Goal: Information Seeking & Learning: Learn about a topic

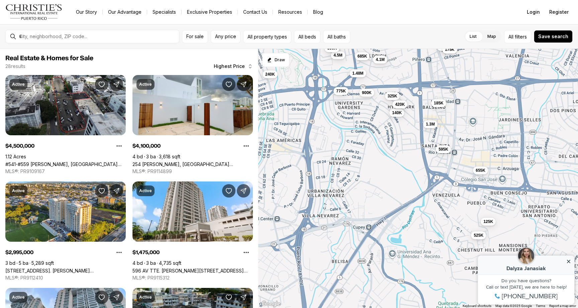
drag, startPoint x: 452, startPoint y: 173, endPoint x: 397, endPoint y: 101, distance: 90.5
click at [397, 101] on button "420K" at bounding box center [399, 104] width 15 height 8
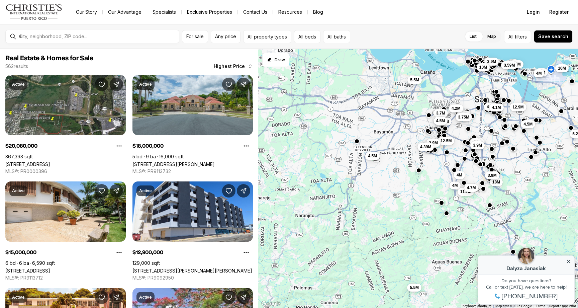
drag, startPoint x: 350, startPoint y: 168, endPoint x: 445, endPoint y: 176, distance: 95.7
click at [445, 176] on div "4.5M 4.1M 12.9M 4.5M 5.9M 4M 3.9M 5.26M 4M 20.08M 18M 3.9M 3.9M 15M 4M 10M 6.5M…" at bounding box center [418, 178] width 320 height 259
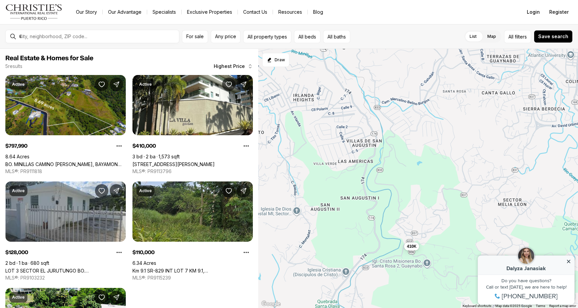
drag, startPoint x: 488, startPoint y: 118, endPoint x: 319, endPoint y: 266, distance: 224.5
click at [319, 266] on div "128K 798K 410K 110K 95K" at bounding box center [418, 178] width 320 height 259
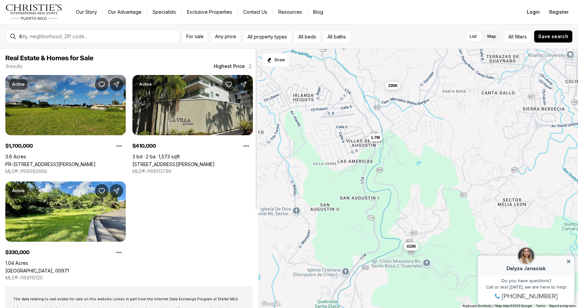
click at [213, 161] on link "26 Carr 833 LA VILLA GARDEN #813, GUAYNABO PR, 00971" at bounding box center [173, 164] width 82 height 6
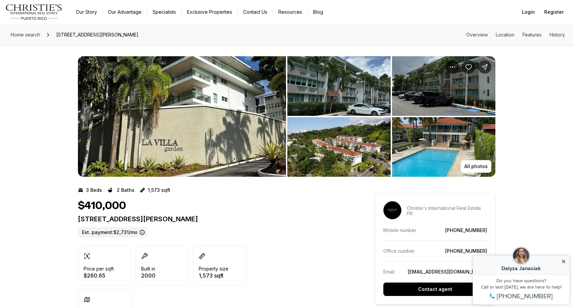
click at [178, 127] on img "View image gallery" at bounding box center [182, 116] width 208 height 120
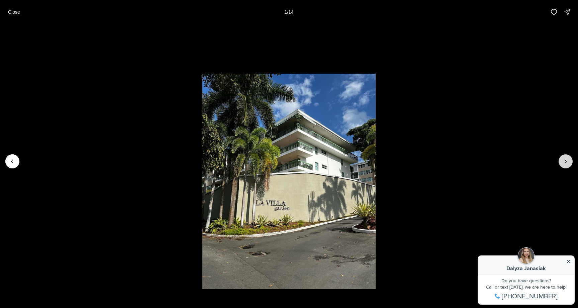
click at [566, 159] on icon "Next slide" at bounding box center [565, 161] width 7 height 7
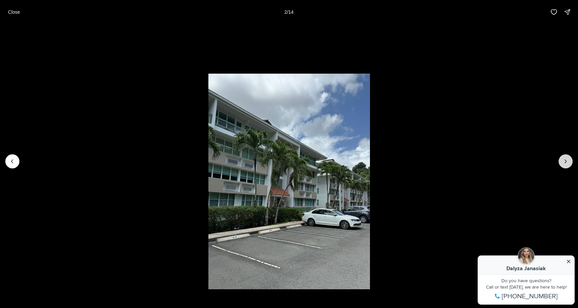
click at [566, 159] on icon "Next slide" at bounding box center [565, 161] width 7 height 7
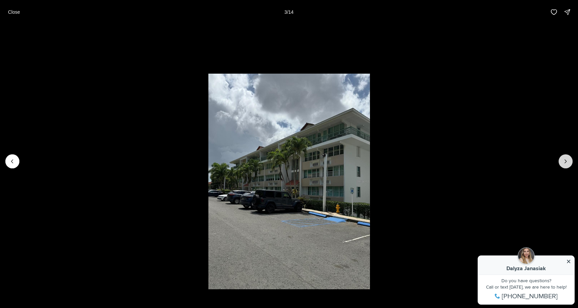
click at [566, 159] on icon "Next slide" at bounding box center [565, 161] width 7 height 7
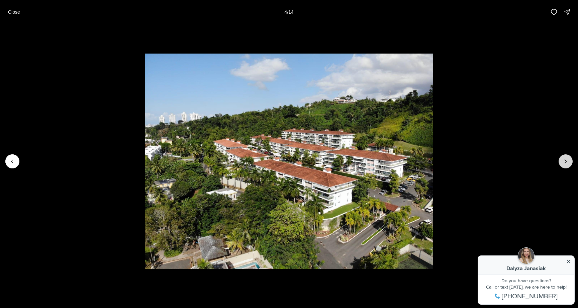
click at [566, 159] on icon "Next slide" at bounding box center [565, 161] width 7 height 7
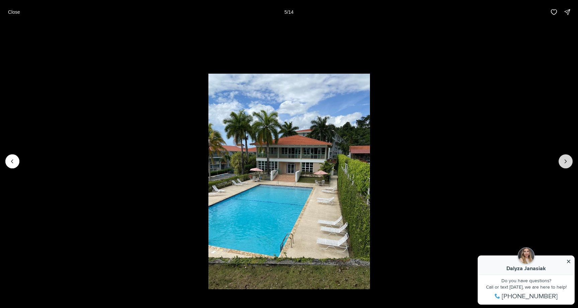
click at [566, 159] on icon "Next slide" at bounding box center [565, 161] width 7 height 7
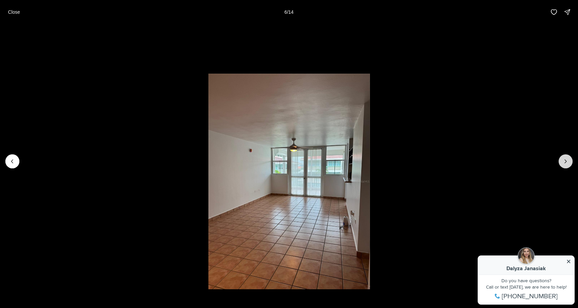
click at [566, 159] on icon "Next slide" at bounding box center [565, 161] width 7 height 7
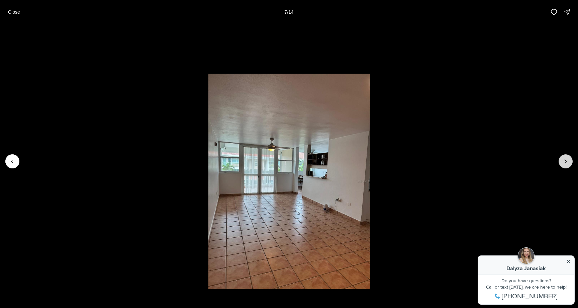
click at [566, 159] on icon "Next slide" at bounding box center [565, 161] width 7 height 7
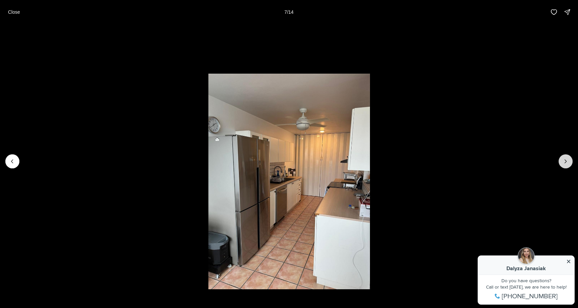
click at [566, 159] on icon "Next slide" at bounding box center [565, 161] width 7 height 7
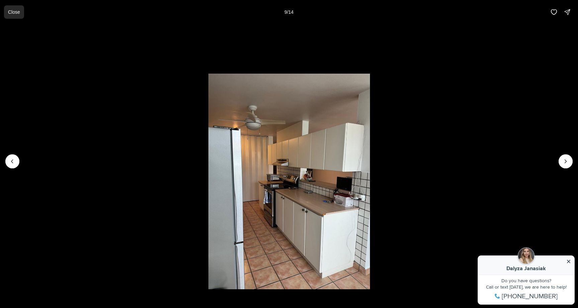
click at [11, 12] on p "Close" at bounding box center [14, 11] width 12 height 5
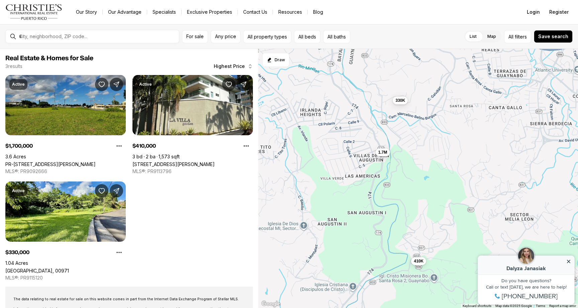
drag, startPoint x: 472, startPoint y: 123, endPoint x: 480, endPoint y: 139, distance: 17.4
click at [480, 139] on div "1.7M 410K 330K" at bounding box center [418, 178] width 320 height 259
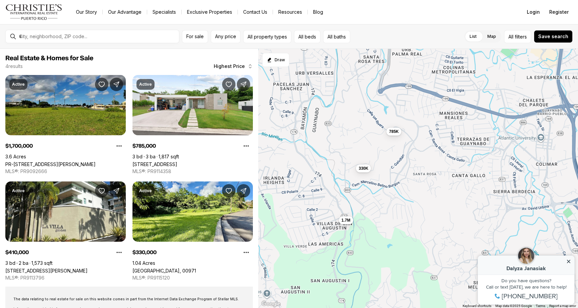
drag, startPoint x: 485, startPoint y: 153, endPoint x: 448, endPoint y: 221, distance: 77.8
click at [448, 221] on div "1.7M 410K 330K 785K" at bounding box center [418, 178] width 320 height 259
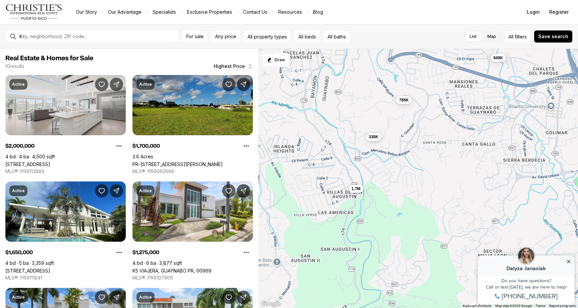
drag, startPoint x: 371, startPoint y: 280, endPoint x: 381, endPoint y: 248, distance: 34.2
click at [381, 248] on div "1.7M 330K 785K 2M 1.65M 1.28M 1.2M 1.2M 949K 425K" at bounding box center [418, 178] width 320 height 259
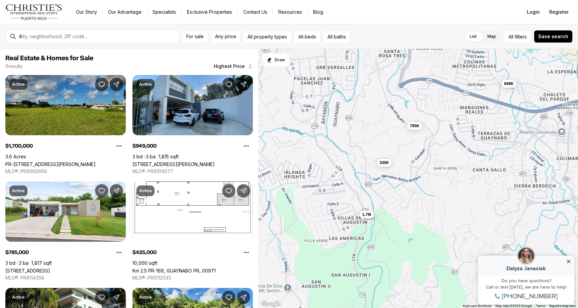
drag, startPoint x: 355, startPoint y: 143, endPoint x: 367, endPoint y: 168, distance: 26.9
click at [366, 169] on div "1.7M 330K 785K 949K 425K 410K" at bounding box center [418, 178] width 320 height 259
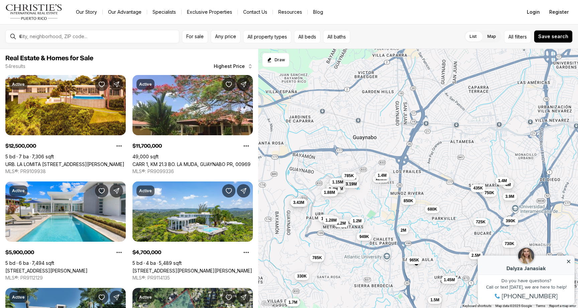
drag, startPoint x: 447, startPoint y: 147, endPoint x: 374, endPoint y: 266, distance: 139.2
click at [374, 266] on div "1.7M 330K 785K 949K 1.2M 12.5M 11.7M 5.9M 4.7M 4.39M 3.43M 4M 4M 4M 3.9M 3.9M 3…" at bounding box center [418, 178] width 320 height 259
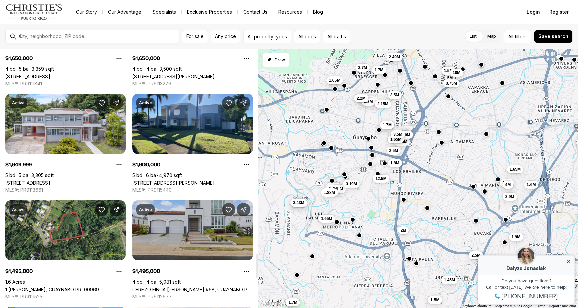
scroll to position [2218, 0]
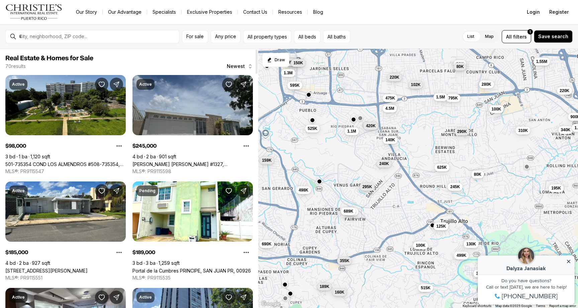
click at [180, 161] on link "[PERSON_NAME] [PERSON_NAME] #1327, [PERSON_NAME][GEOGRAPHIC_DATA], 00976" at bounding box center [192, 164] width 120 height 6
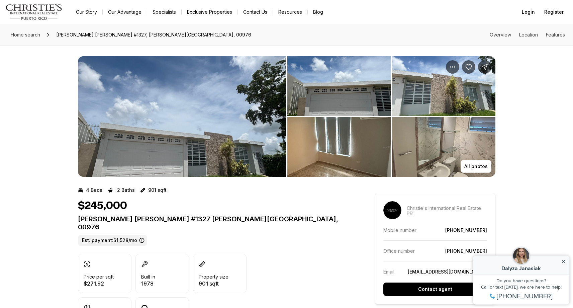
click at [226, 145] on img "View image gallery" at bounding box center [182, 116] width 208 height 120
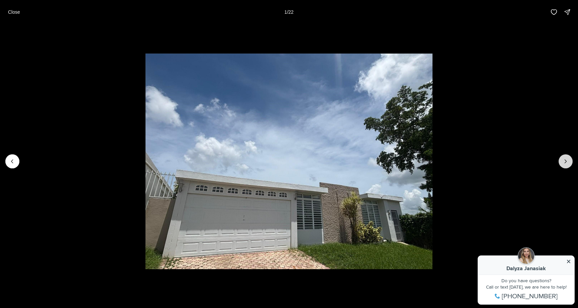
click at [559, 163] on button "Next slide" at bounding box center [566, 161] width 14 height 14
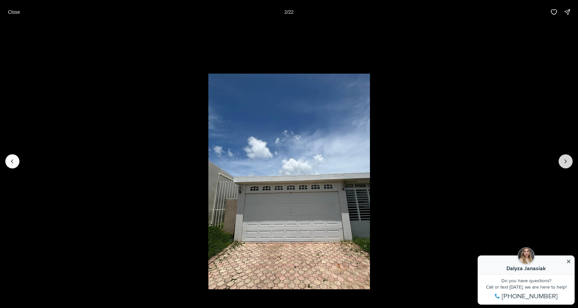
click at [559, 163] on button "Next slide" at bounding box center [566, 161] width 14 height 14
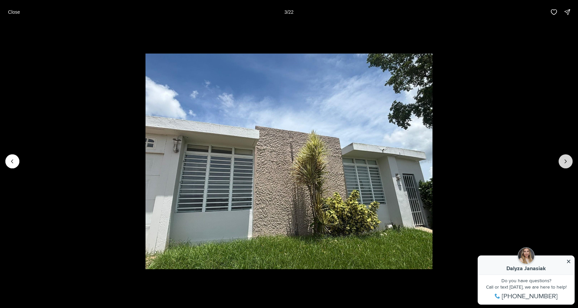
click at [559, 163] on button "Next slide" at bounding box center [566, 161] width 14 height 14
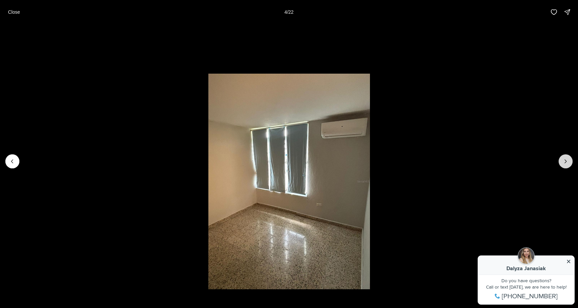
click at [559, 163] on button "Next slide" at bounding box center [566, 161] width 14 height 14
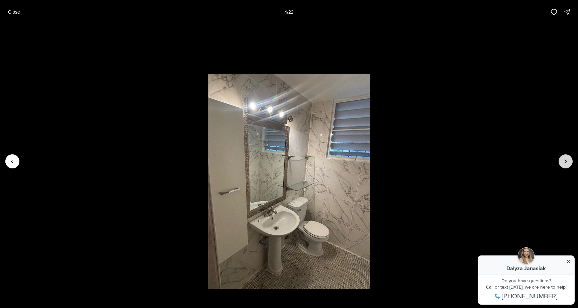
click at [559, 163] on button "Next slide" at bounding box center [566, 161] width 14 height 14
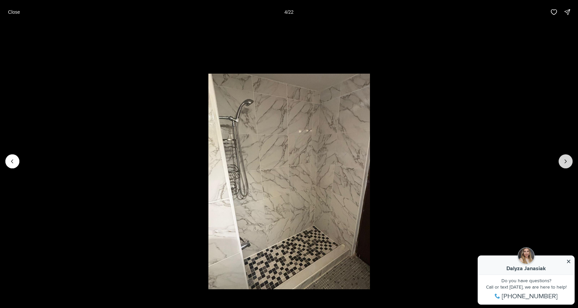
click at [559, 163] on button "Next slide" at bounding box center [566, 161] width 14 height 14
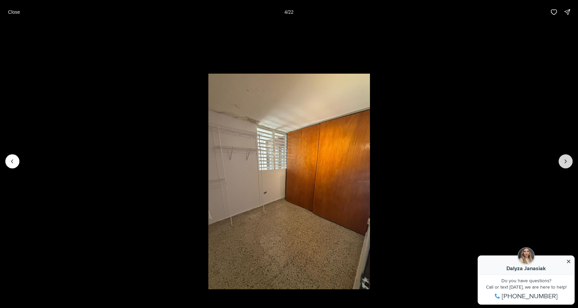
click at [559, 163] on button "Next slide" at bounding box center [566, 161] width 14 height 14
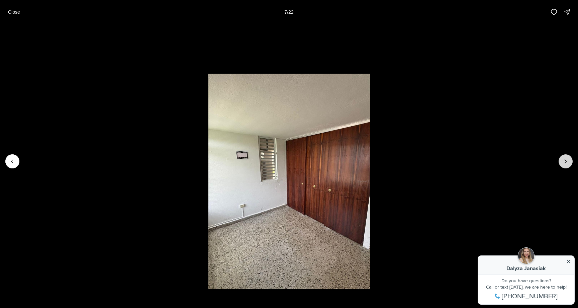
click at [559, 163] on button "Next slide" at bounding box center [566, 161] width 14 height 14
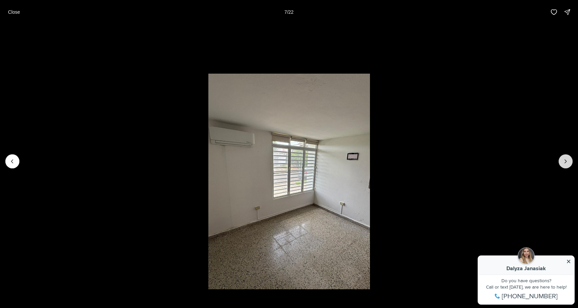
click at [559, 163] on button "Next slide" at bounding box center [566, 161] width 14 height 14
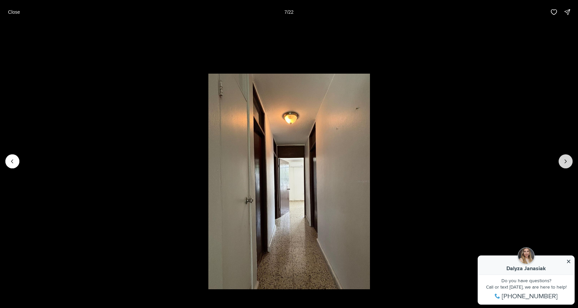
click at [559, 163] on button "Next slide" at bounding box center [566, 161] width 14 height 14
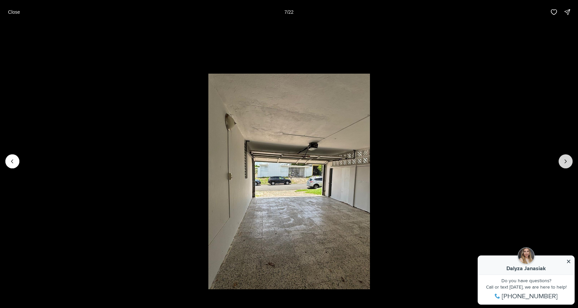
click at [559, 163] on button "Next slide" at bounding box center [566, 161] width 14 height 14
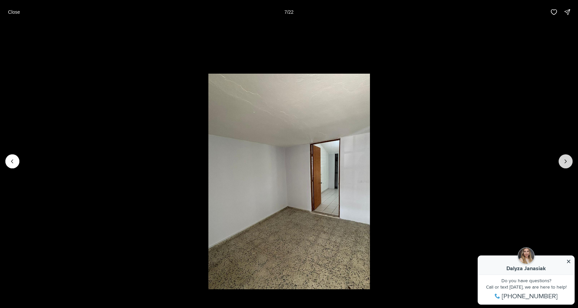
click at [559, 163] on button "Next slide" at bounding box center [566, 161] width 14 height 14
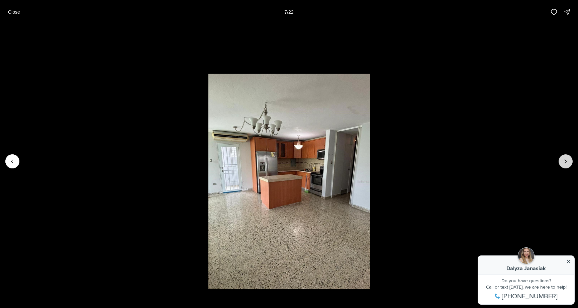
click at [559, 163] on button "Next slide" at bounding box center [566, 161] width 14 height 14
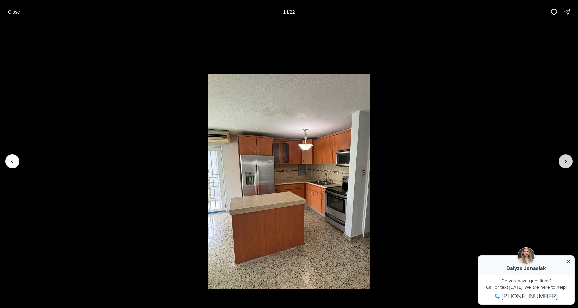
click at [564, 162] on icon "Next slide" at bounding box center [565, 161] width 7 height 7
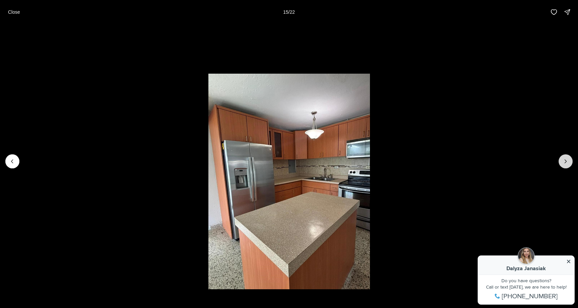
click at [564, 162] on icon "Next slide" at bounding box center [565, 161] width 7 height 7
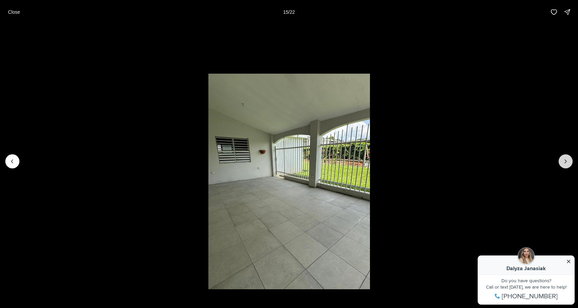
click at [564, 162] on icon "Next slide" at bounding box center [565, 161] width 7 height 7
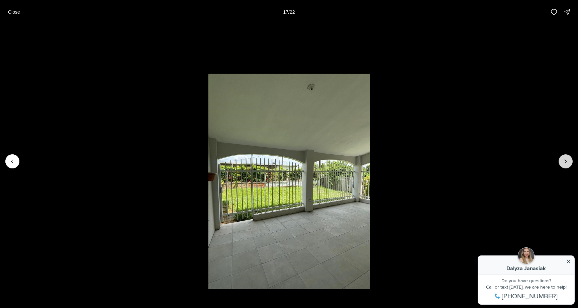
click at [564, 162] on icon "Next slide" at bounding box center [565, 161] width 7 height 7
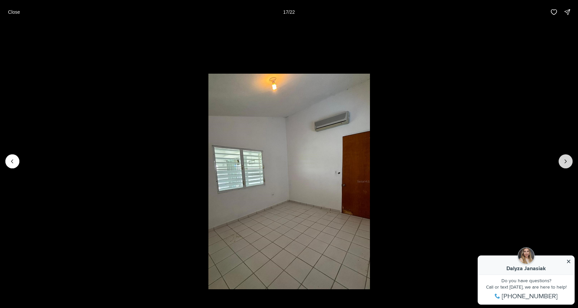
click at [564, 162] on icon "Next slide" at bounding box center [565, 161] width 7 height 7
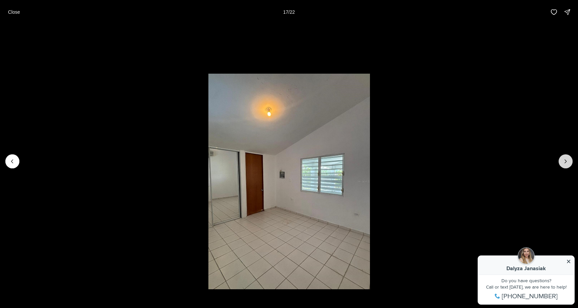
click at [564, 162] on icon "Next slide" at bounding box center [565, 161] width 7 height 7
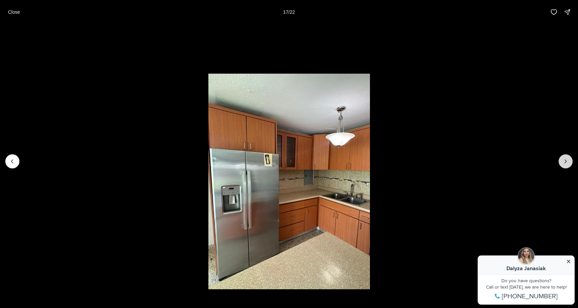
click at [564, 162] on icon "Next slide" at bounding box center [565, 161] width 7 height 7
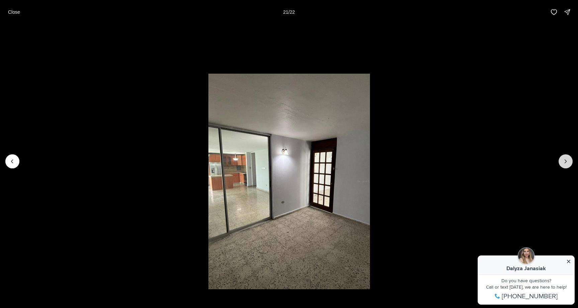
click at [564, 162] on icon "Next slide" at bounding box center [565, 161] width 7 height 7
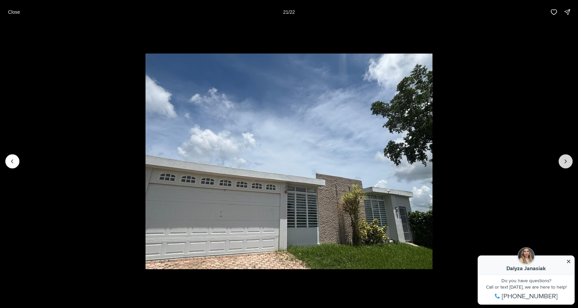
click at [564, 162] on icon "Next slide" at bounding box center [565, 161] width 7 height 7
click at [9, 15] on button "Close" at bounding box center [14, 11] width 20 height 13
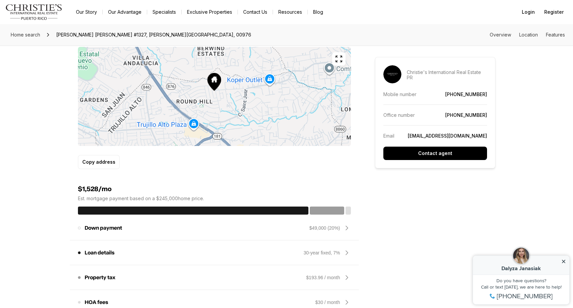
scroll to position [413, 0]
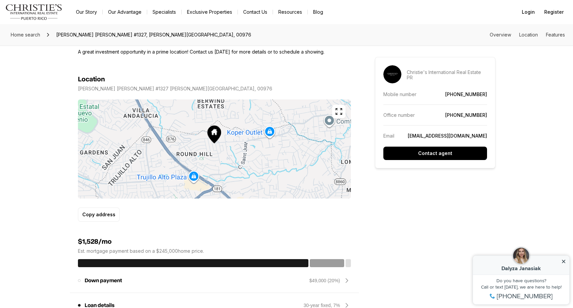
click at [337, 107] on icon "button" at bounding box center [339, 111] width 8 height 8
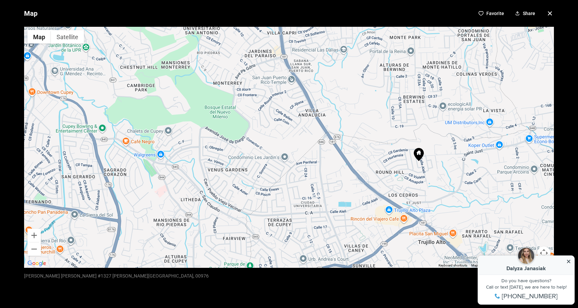
drag, startPoint x: 311, startPoint y: 99, endPoint x: 381, endPoint y: 118, distance: 72.4
click at [381, 118] on div at bounding box center [289, 147] width 530 height 241
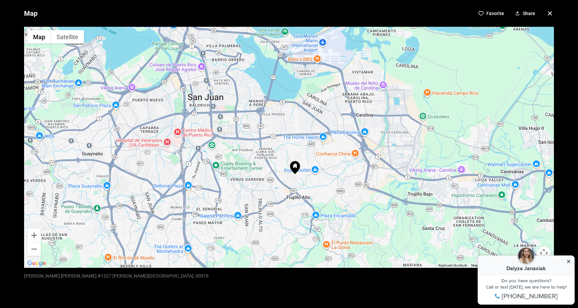
drag, startPoint x: 387, startPoint y: 116, endPoint x: 301, endPoint y: 165, distance: 99.0
click at [300, 166] on div at bounding box center [289, 147] width 530 height 241
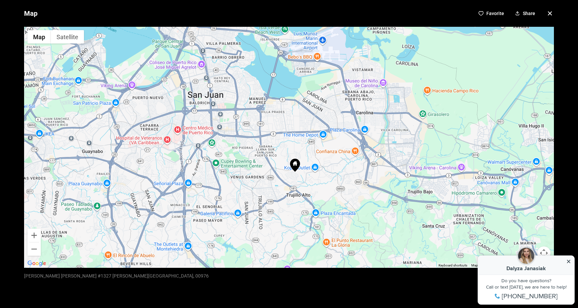
click at [546, 12] on icon "button" at bounding box center [550, 13] width 8 height 8
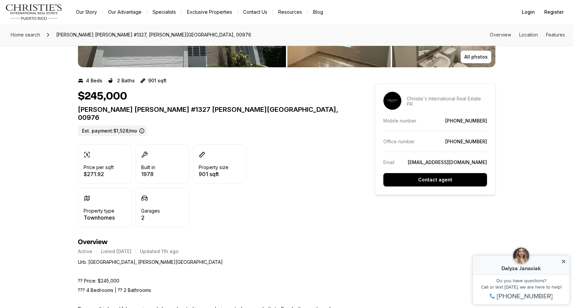
scroll to position [0, 0]
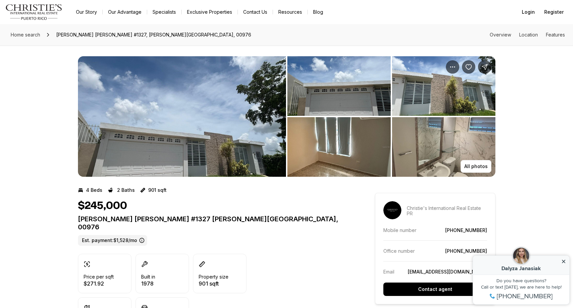
click at [185, 126] on img "View image gallery" at bounding box center [182, 116] width 208 height 120
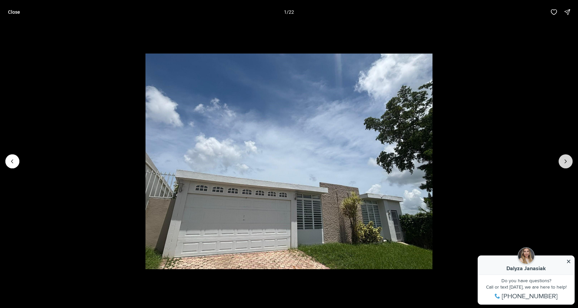
click at [566, 161] on icon "Next slide" at bounding box center [565, 161] width 7 height 7
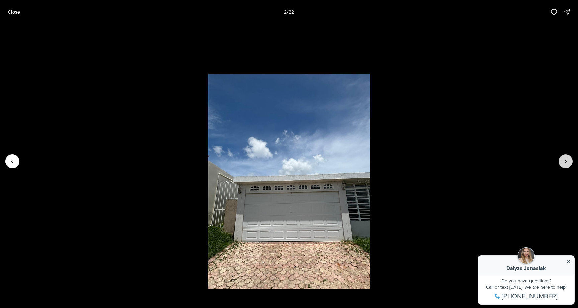
click at [566, 161] on icon "Next slide" at bounding box center [565, 161] width 7 height 7
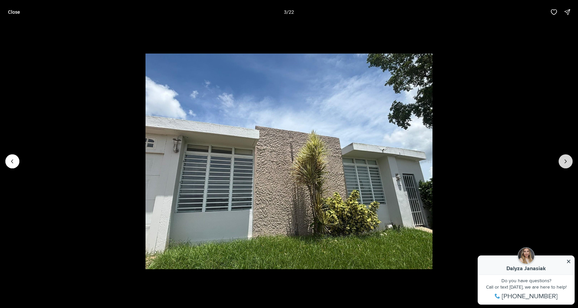
click at [566, 161] on icon "Next slide" at bounding box center [565, 161] width 7 height 7
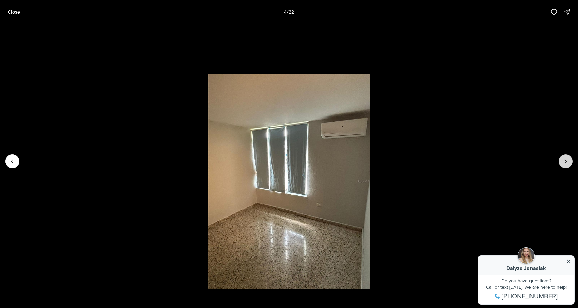
click at [566, 161] on icon "Next slide" at bounding box center [565, 161] width 7 height 7
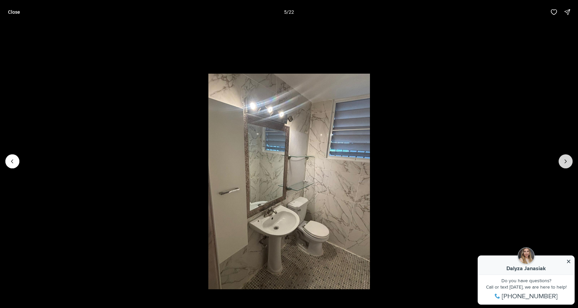
click at [566, 161] on icon "Next slide" at bounding box center [565, 161] width 7 height 7
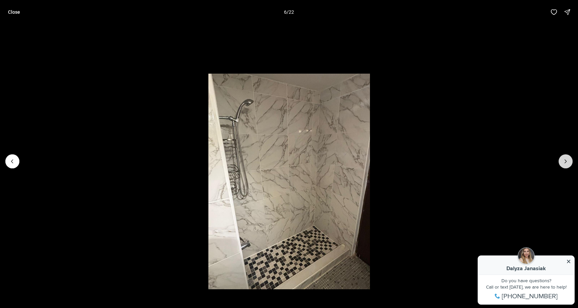
click at [566, 161] on icon "Next slide" at bounding box center [565, 161] width 7 height 7
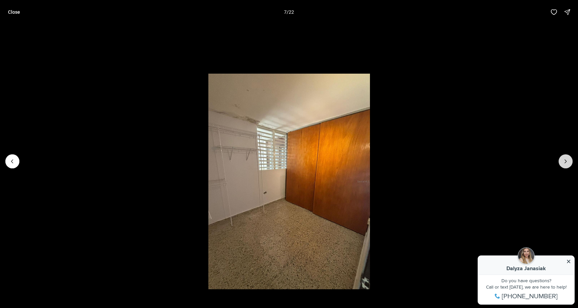
click at [566, 161] on icon "Next slide" at bounding box center [565, 161] width 7 height 7
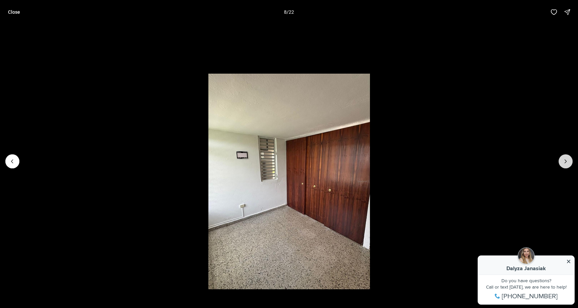
click at [566, 161] on icon "Next slide" at bounding box center [565, 161] width 7 height 7
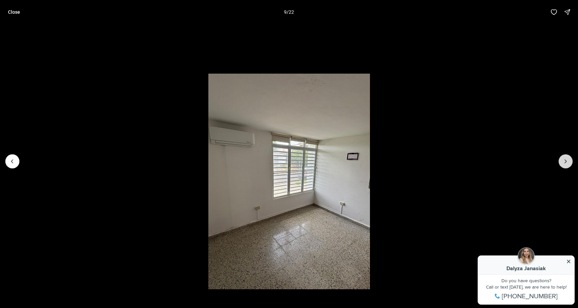
click at [566, 161] on icon "Next slide" at bounding box center [565, 161] width 7 height 7
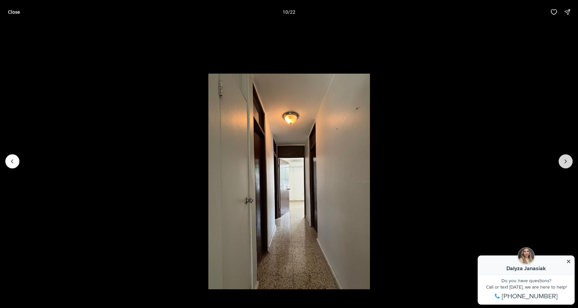
click at [566, 161] on icon "Next slide" at bounding box center [565, 161] width 7 height 7
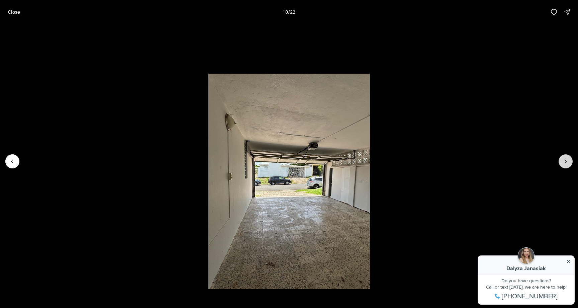
click at [566, 161] on icon "Next slide" at bounding box center [565, 161] width 7 height 7
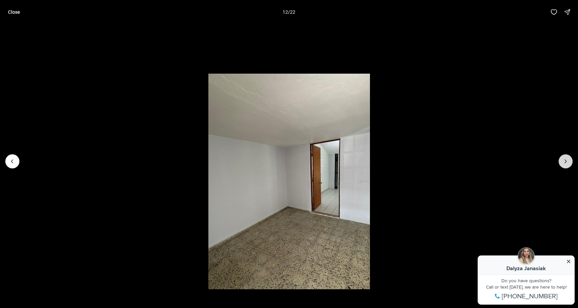
click at [566, 161] on icon "Next slide" at bounding box center [565, 161] width 7 height 7
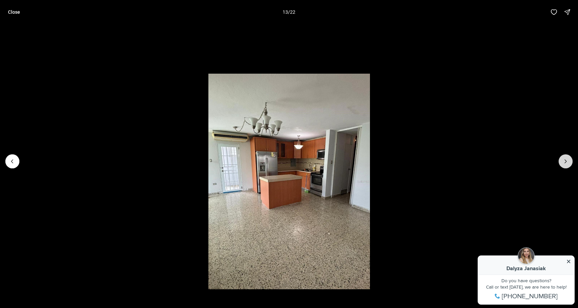
click at [566, 161] on icon "Next slide" at bounding box center [565, 161] width 7 height 7
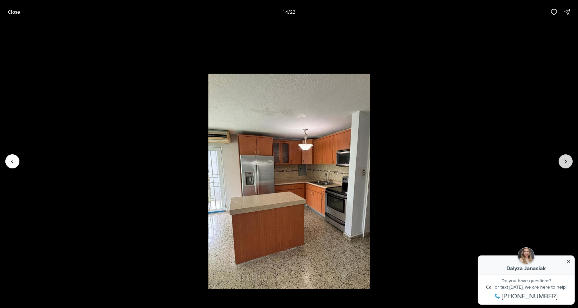
click at [566, 161] on icon "Next slide" at bounding box center [565, 161] width 7 height 7
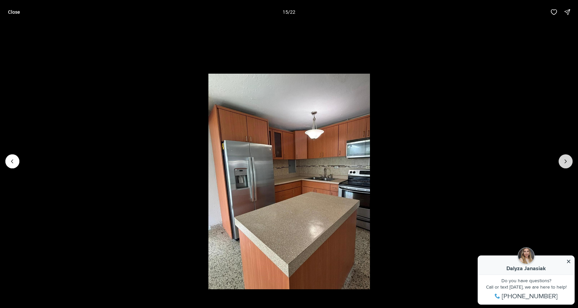
click at [566, 161] on icon "Next slide" at bounding box center [565, 161] width 7 height 7
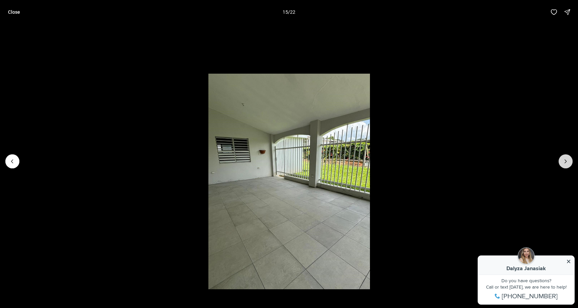
click at [566, 161] on icon "Next slide" at bounding box center [565, 161] width 7 height 7
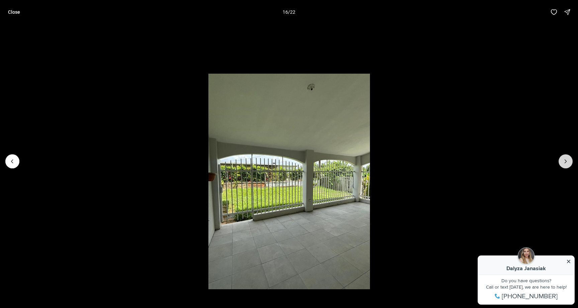
click at [566, 161] on icon "Next slide" at bounding box center [565, 161] width 7 height 7
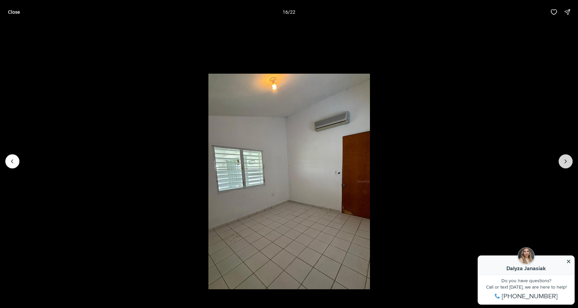
click at [566, 161] on icon "Next slide" at bounding box center [565, 161] width 7 height 7
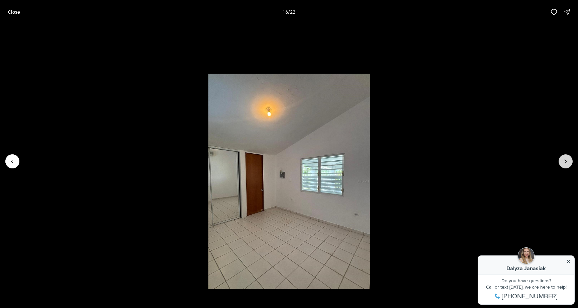
click at [566, 161] on icon "Next slide" at bounding box center [565, 161] width 7 height 7
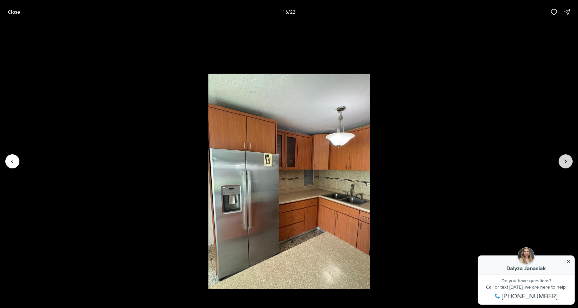
click at [566, 161] on icon "Next slide" at bounding box center [565, 161] width 7 height 7
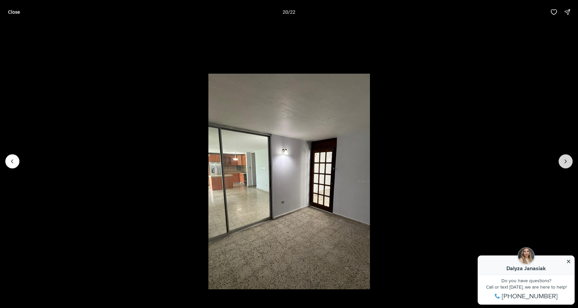
click at [566, 161] on icon "Next slide" at bounding box center [565, 161] width 7 height 7
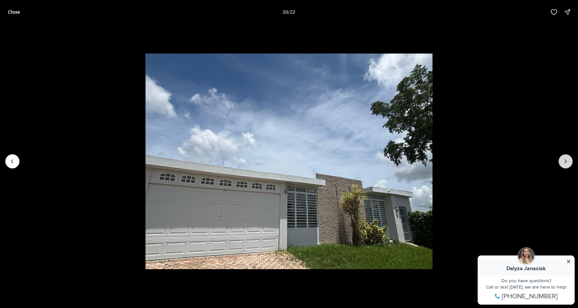
click at [566, 161] on icon "Next slide" at bounding box center [565, 161] width 7 height 7
click at [566, 161] on div at bounding box center [566, 161] width 14 height 14
click at [6, 162] on button "Previous slide" at bounding box center [12, 161] width 14 height 14
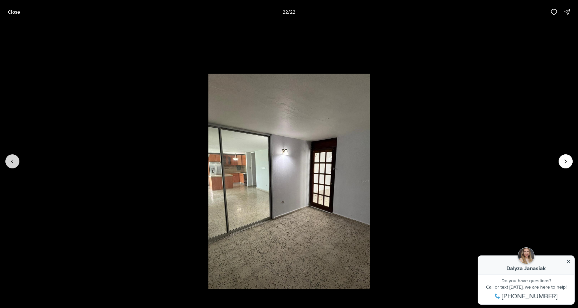
click at [6, 162] on button "Previous slide" at bounding box center [12, 161] width 14 height 14
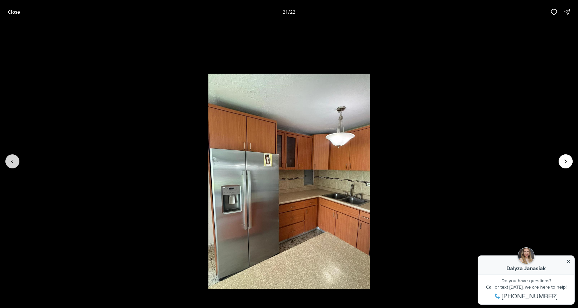
click at [6, 162] on button "Previous slide" at bounding box center [12, 161] width 14 height 14
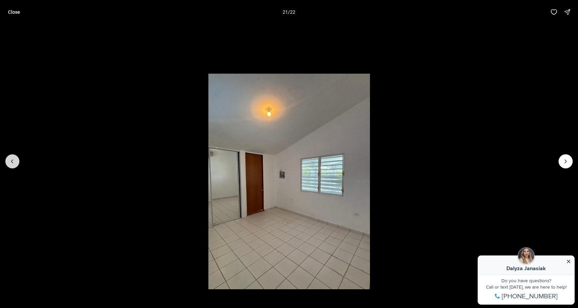
click at [6, 162] on button "Previous slide" at bounding box center [12, 161] width 14 height 14
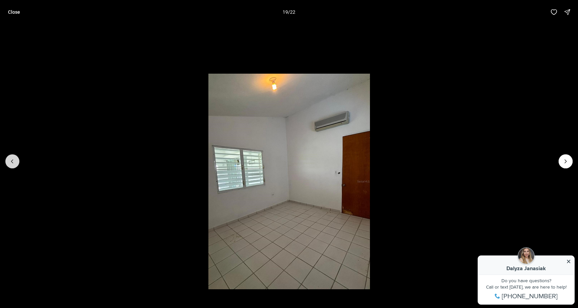
click at [6, 162] on button "Previous slide" at bounding box center [12, 161] width 14 height 14
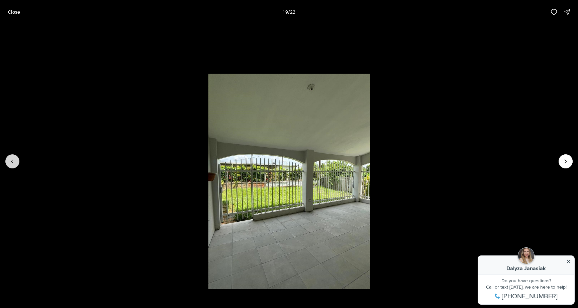
click at [6, 162] on button "Previous slide" at bounding box center [12, 161] width 14 height 14
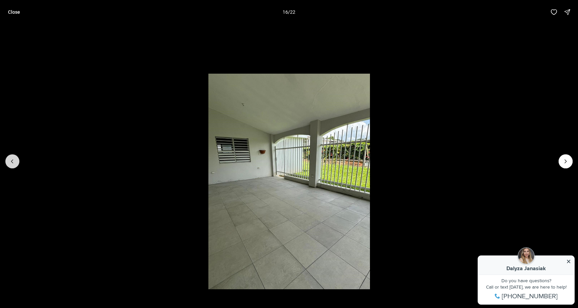
click at [6, 162] on button "Previous slide" at bounding box center [12, 161] width 14 height 14
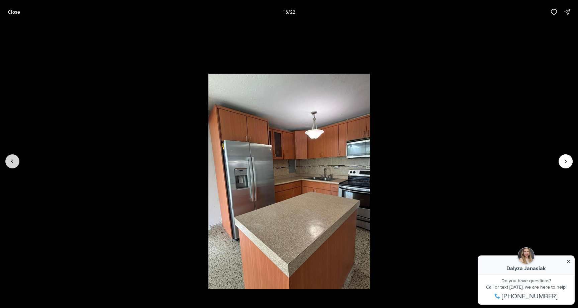
click at [6, 162] on button "Previous slide" at bounding box center [12, 161] width 14 height 14
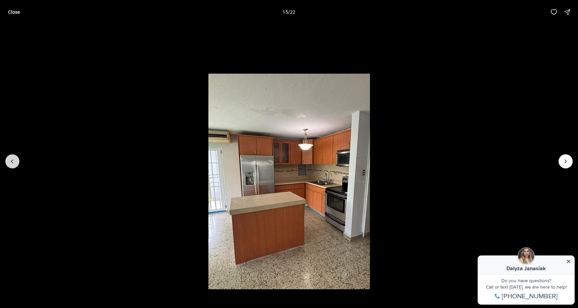
click at [6, 162] on button "Previous slide" at bounding box center [12, 161] width 14 height 14
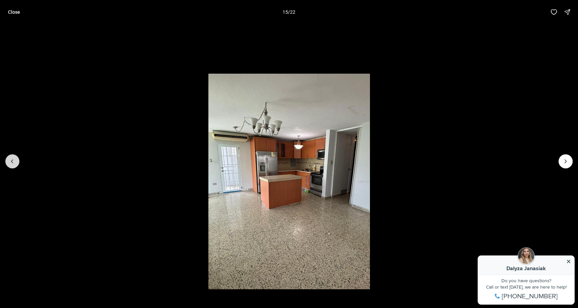
click at [6, 162] on button "Previous slide" at bounding box center [12, 161] width 14 height 14
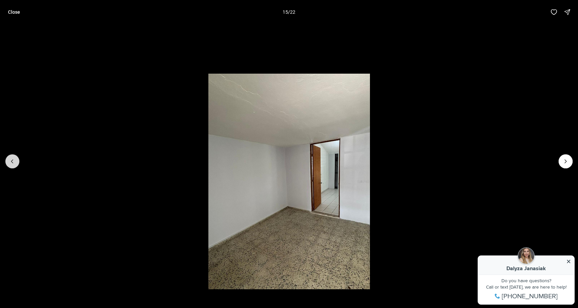
click at [6, 162] on button "Previous slide" at bounding box center [12, 161] width 14 height 14
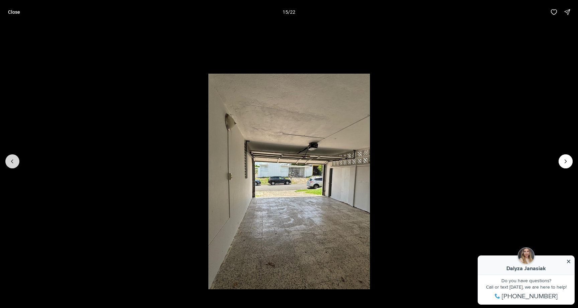
click at [6, 162] on button "Previous slide" at bounding box center [12, 161] width 14 height 14
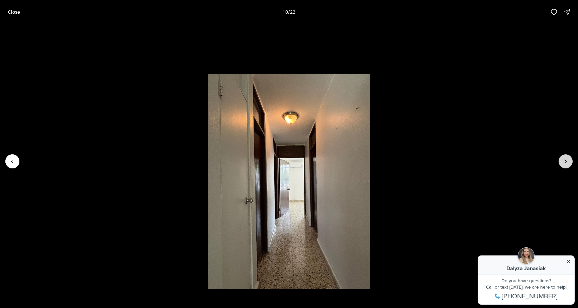
click at [563, 158] on button "Next slide" at bounding box center [566, 161] width 14 height 14
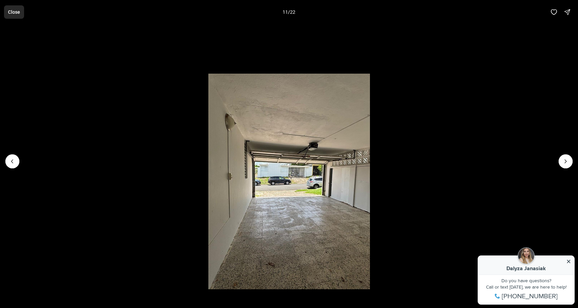
click at [14, 14] on p "Close" at bounding box center [14, 11] width 12 height 5
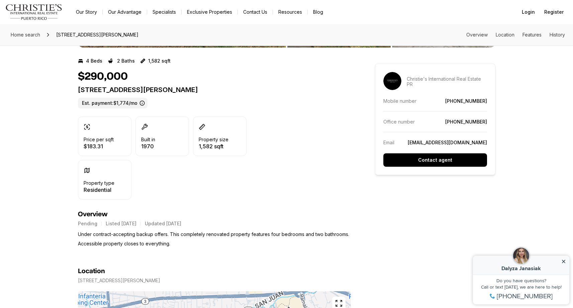
scroll to position [129, 0]
click at [141, 103] on icon at bounding box center [141, 103] width 5 height 5
click at [134, 104] on label "Est. payment: $1,774/mo" at bounding box center [113, 103] width 70 height 11
click at [109, 103] on label "Est. payment: $1,774/mo" at bounding box center [113, 103] width 70 height 11
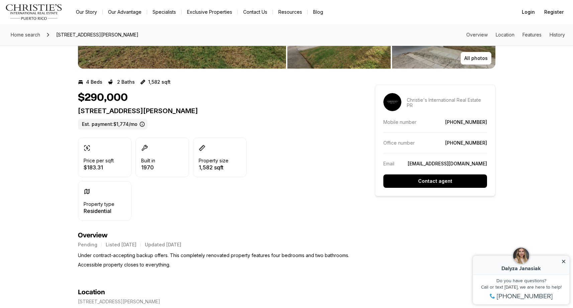
scroll to position [0, 0]
